Goal: Navigation & Orientation: Find specific page/section

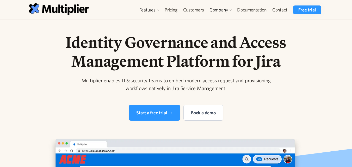
click at [303, 42] on h1 "Identity Governance and Access Management Platform for Jira" at bounding box center [176, 52] width 267 height 38
click at [282, 8] on link "Contact" at bounding box center [279, 9] width 21 height 9
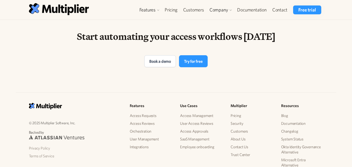
scroll to position [1134, 0]
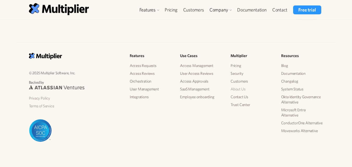
click at [239, 87] on link "About Us" at bounding box center [252, 89] width 42 height 8
